Goal: Obtain resource: Download file/media

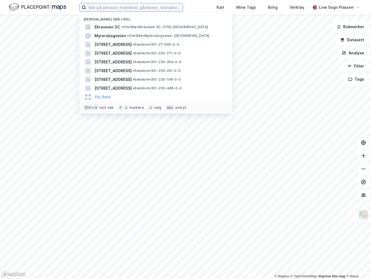
click at [118, 8] on input at bounding box center [134, 7] width 97 height 8
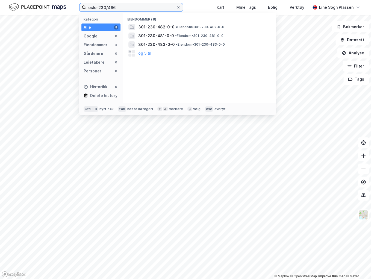
type input "oslo-230/486"
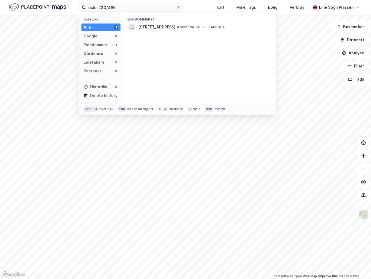
click at [226, 30] on div "[STREET_ADDRESS] • Eiendom • 301-230-486-0-0" at bounding box center [204, 27] width 132 height 7
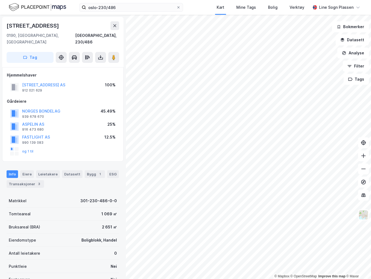
click at [0, 0] on button "og 1 til" at bounding box center [0, 0] width 0 height 0
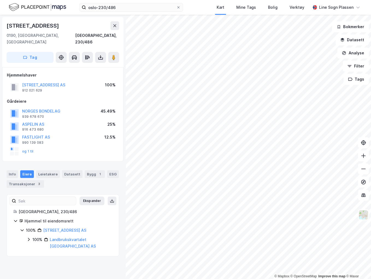
click at [102, 57] on icon at bounding box center [100, 57] width 2 height 1
click at [82, 66] on div "Last ned grunnbok" at bounding box center [74, 68] width 32 height 4
